Goal: Task Accomplishment & Management: Complete application form

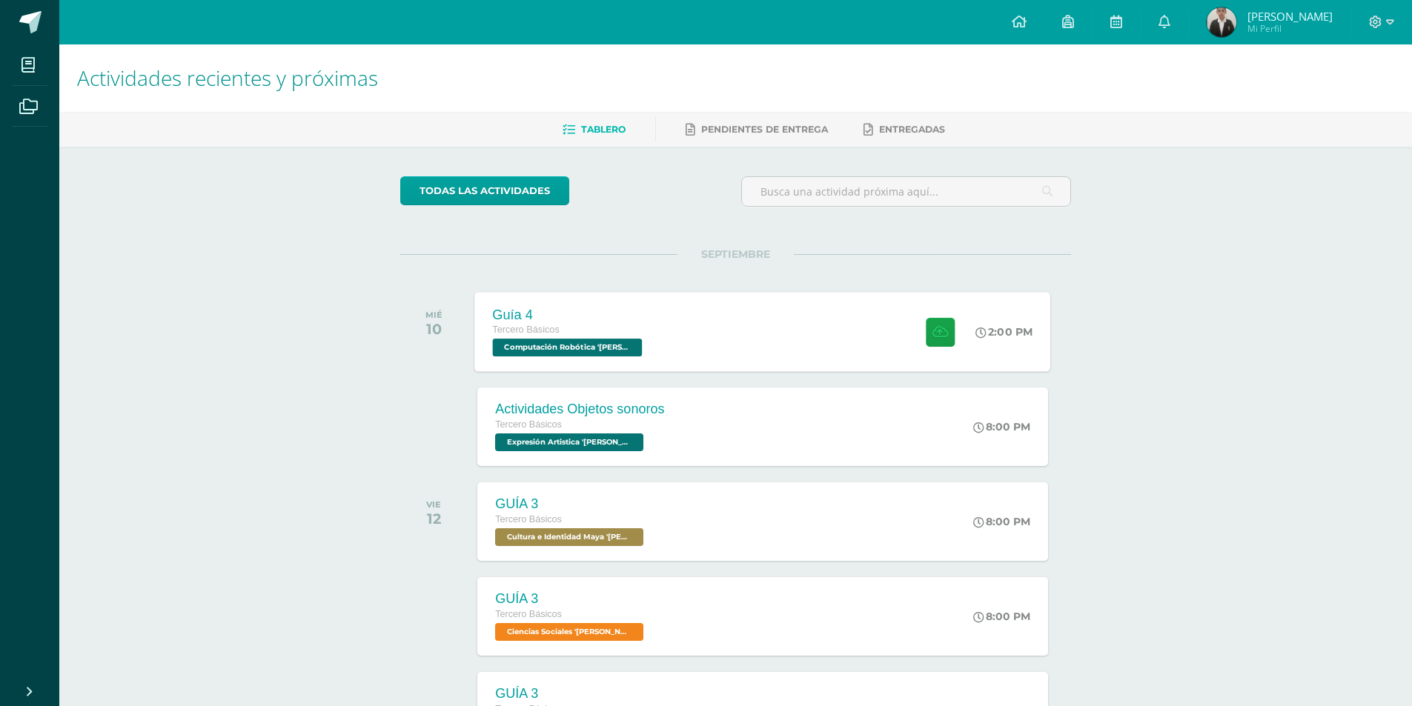
click at [606, 345] on span "Computación Robótica '[PERSON_NAME]'" at bounding box center [568, 348] width 150 height 18
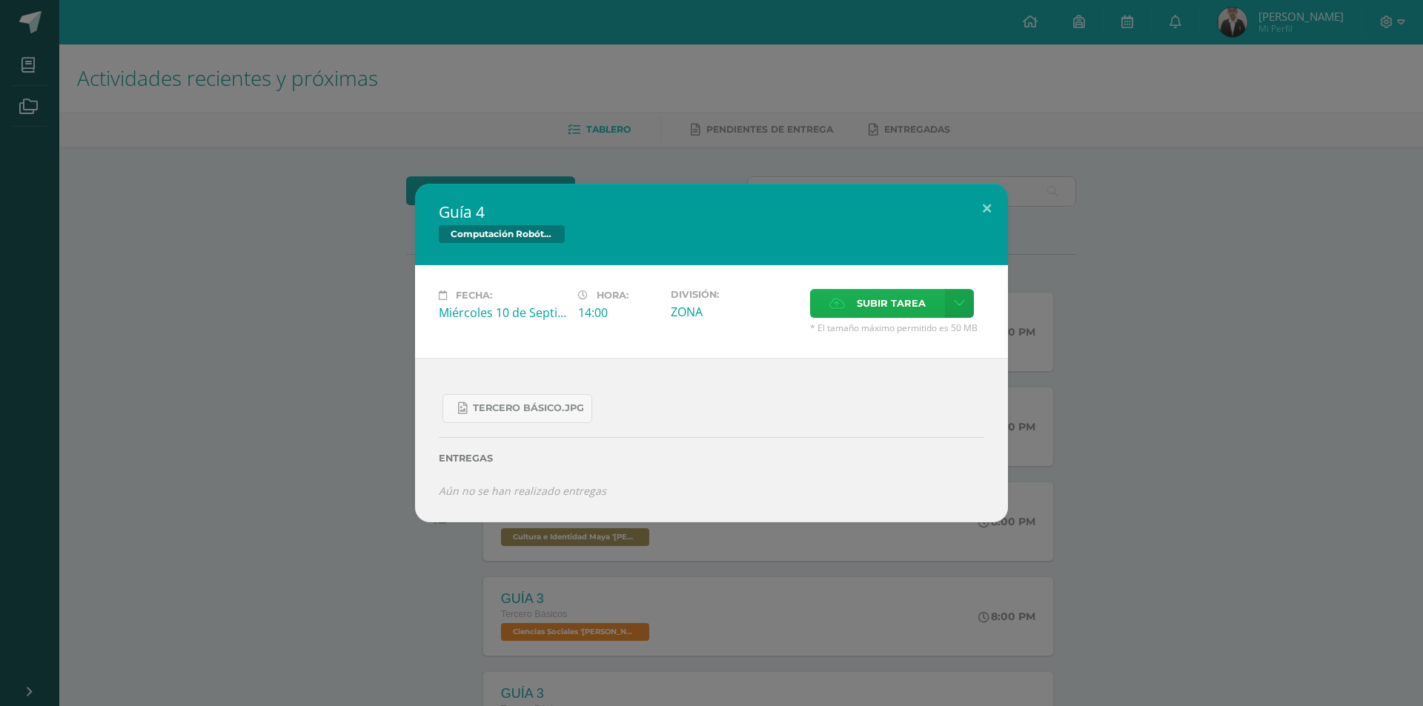
click at [889, 308] on span "Subir tarea" at bounding box center [891, 303] width 69 height 27
click at [0, 0] on input "Subir tarea" at bounding box center [0, 0] width 0 height 0
click at [869, 290] on span "Subir tarea" at bounding box center [891, 303] width 69 height 27
click at [0, 0] on input "Subir tarea" at bounding box center [0, 0] width 0 height 0
click at [981, 201] on button at bounding box center [987, 209] width 42 height 50
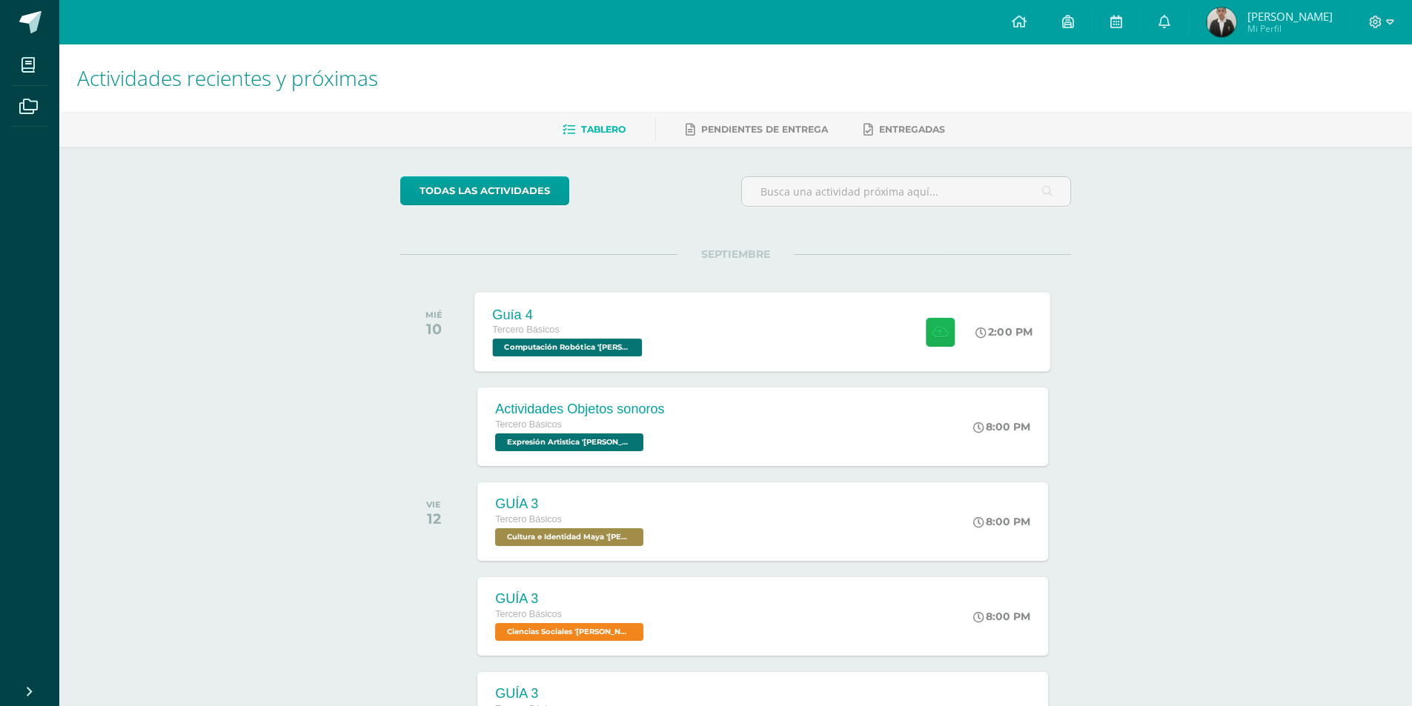
click at [951, 321] on button at bounding box center [940, 331] width 29 height 29
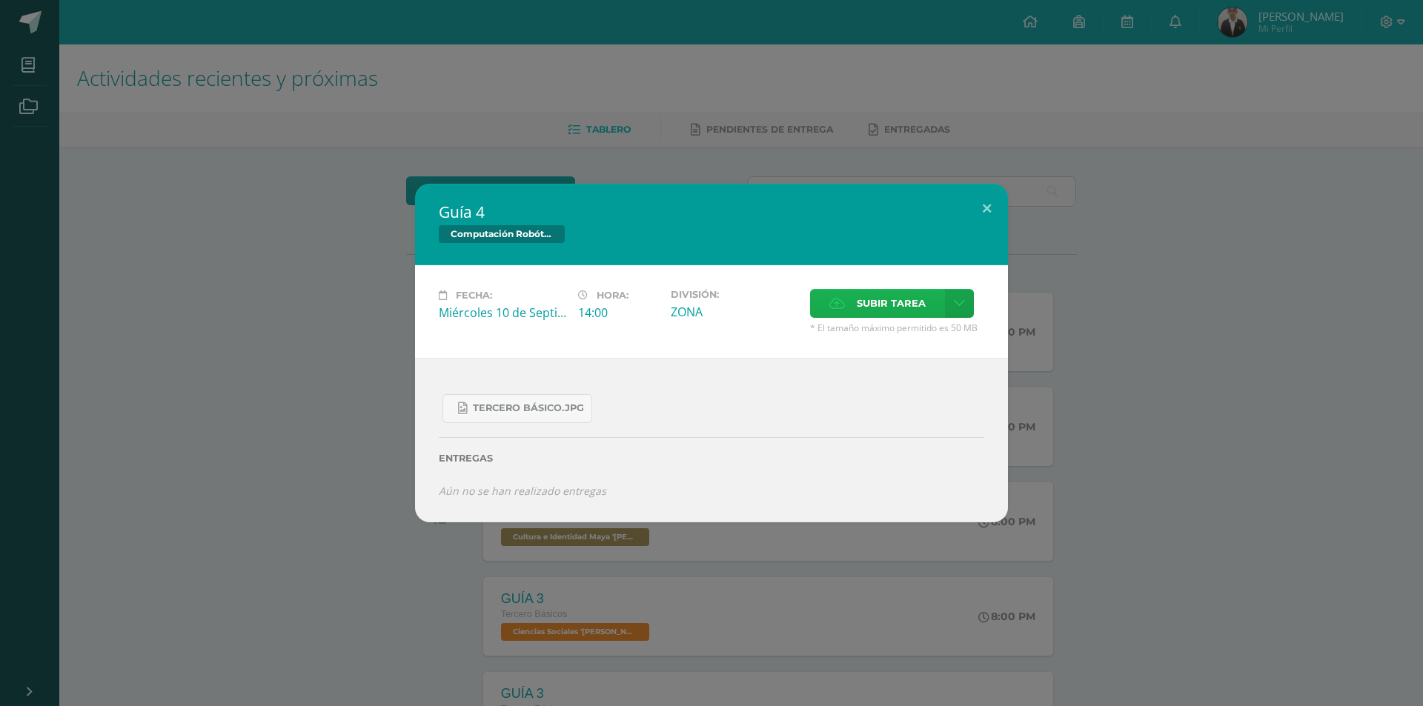
click at [880, 295] on span "Subir tarea" at bounding box center [891, 303] width 69 height 27
click at [0, 0] on input "Subir tarea" at bounding box center [0, 0] width 0 height 0
click at [997, 195] on button at bounding box center [987, 209] width 42 height 50
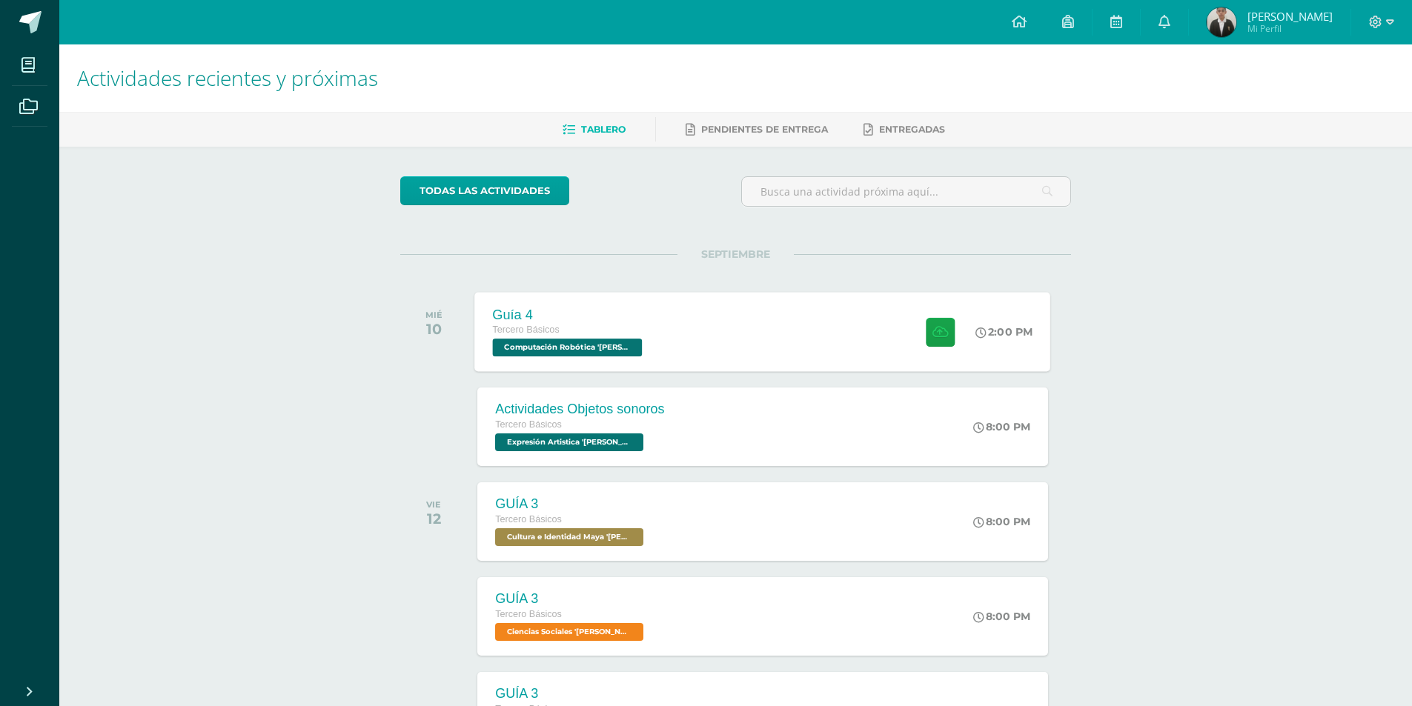
click at [731, 308] on div "Guía 4 Tercero Básicos Computación Robótica '[PERSON_NAME]' 2:00 PM Guía 4 Comp…" at bounding box center [763, 331] width 576 height 79
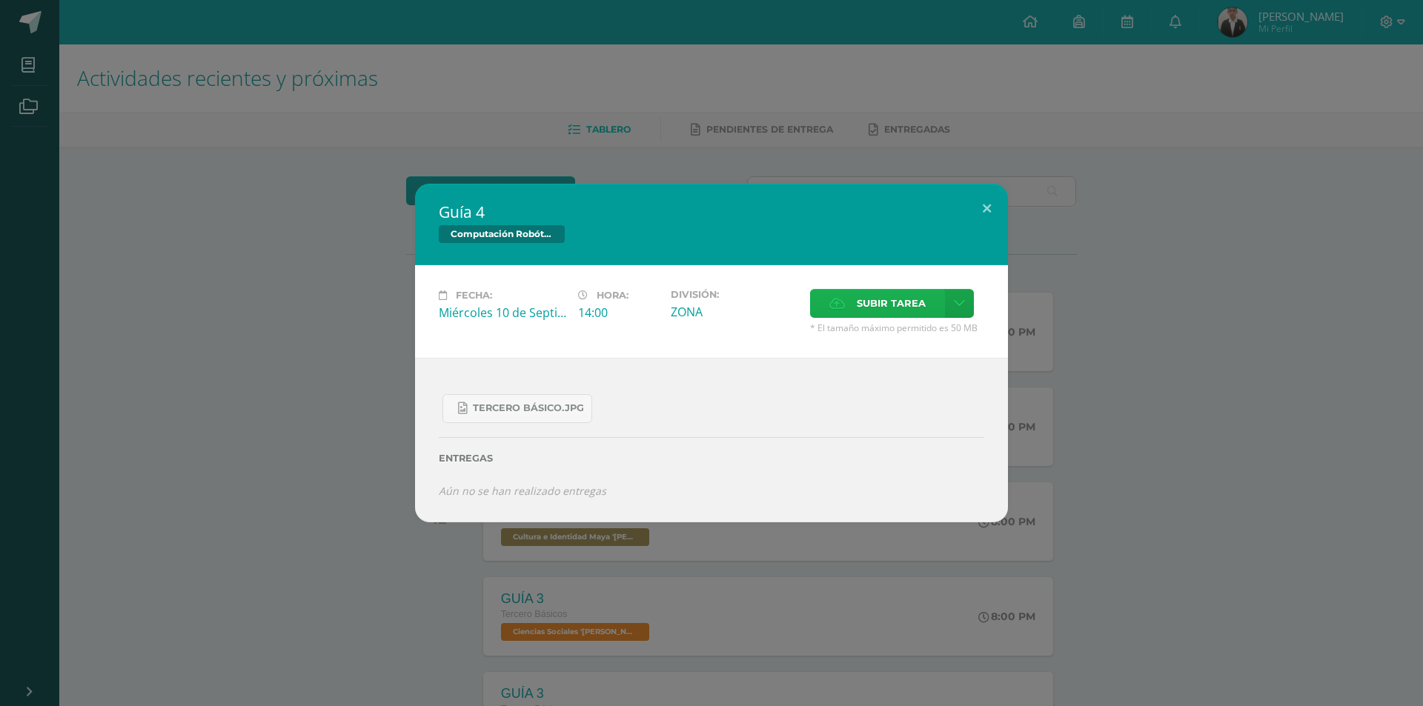
click at [831, 315] on label "Subir tarea" at bounding box center [877, 303] width 135 height 29
click at [0, 0] on input "Subir tarea" at bounding box center [0, 0] width 0 height 0
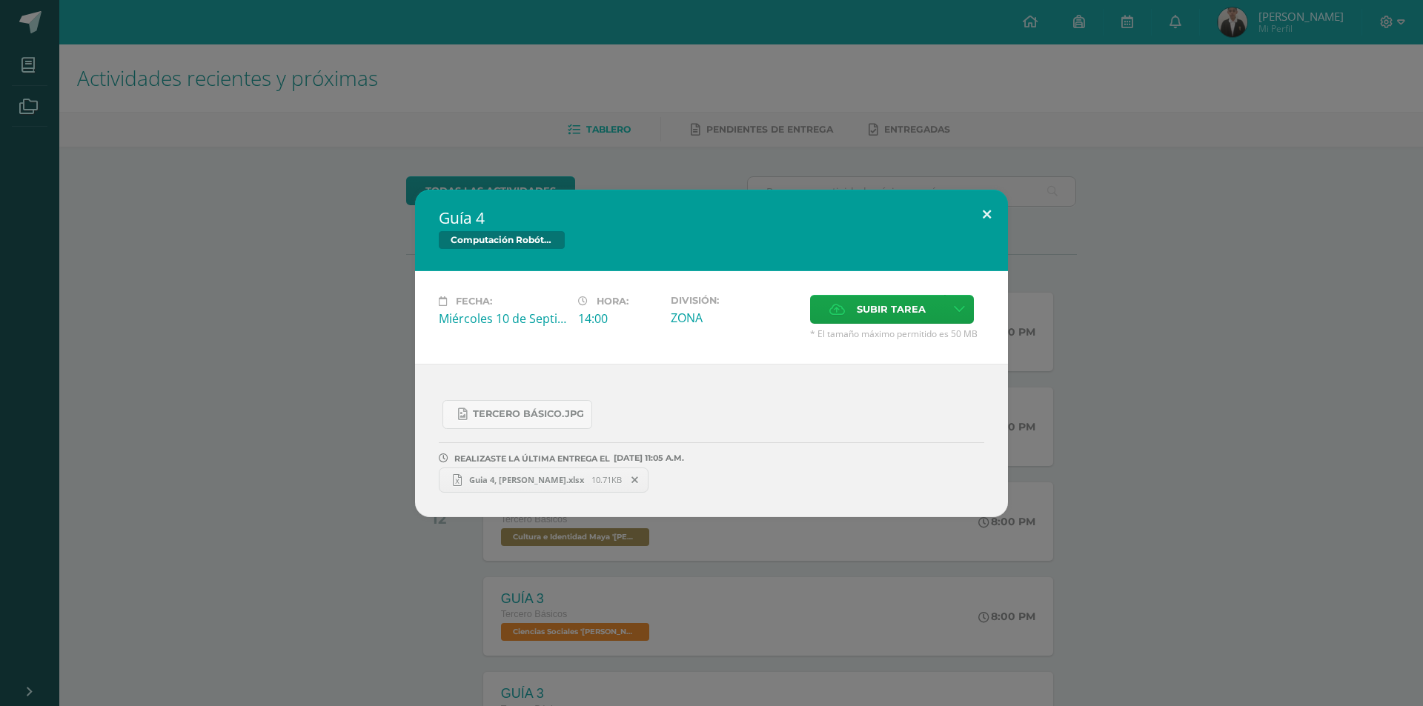
click at [976, 197] on button at bounding box center [987, 215] width 42 height 50
